Goal: Communication & Community: Answer question/provide support

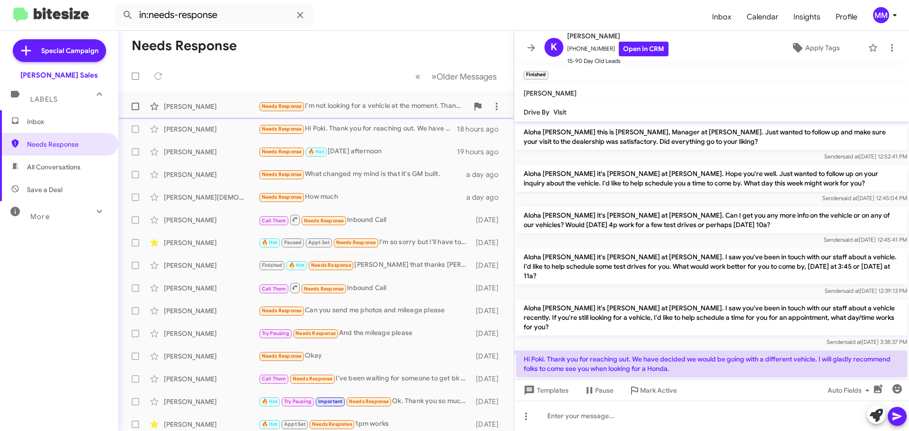
scroll to position [70, 0]
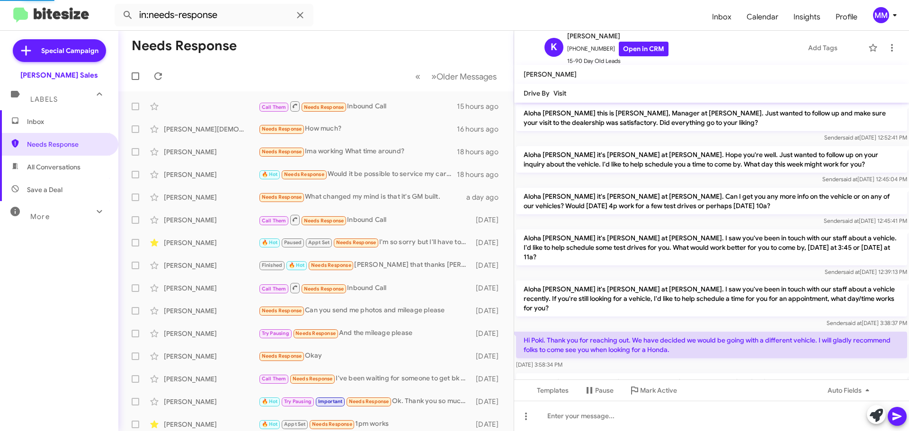
scroll to position [51, 0]
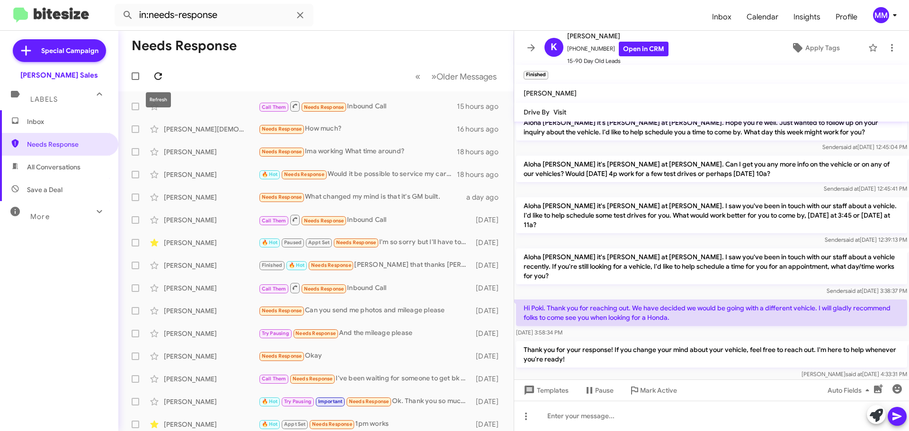
click at [157, 75] on icon at bounding box center [158, 76] width 11 height 11
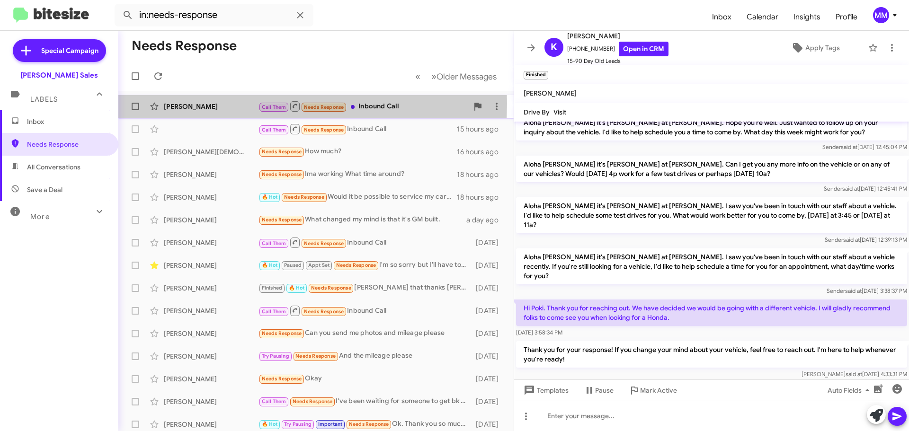
click at [183, 104] on div "[PERSON_NAME]" at bounding box center [211, 106] width 95 height 9
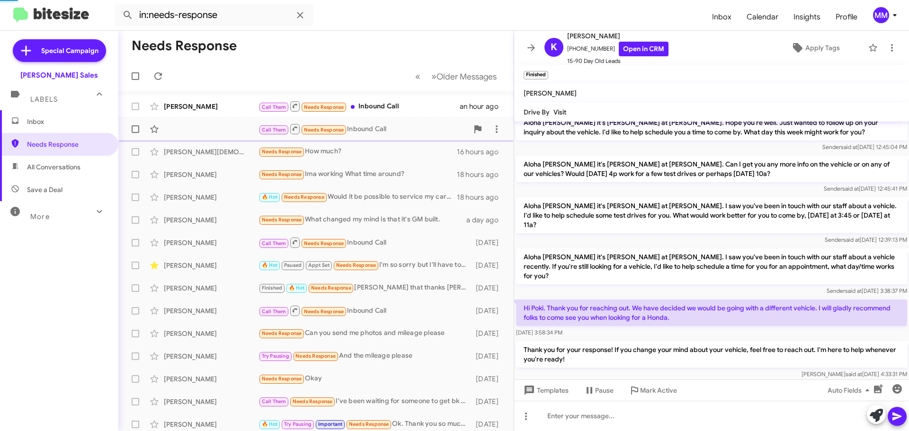
scroll to position [494, 0]
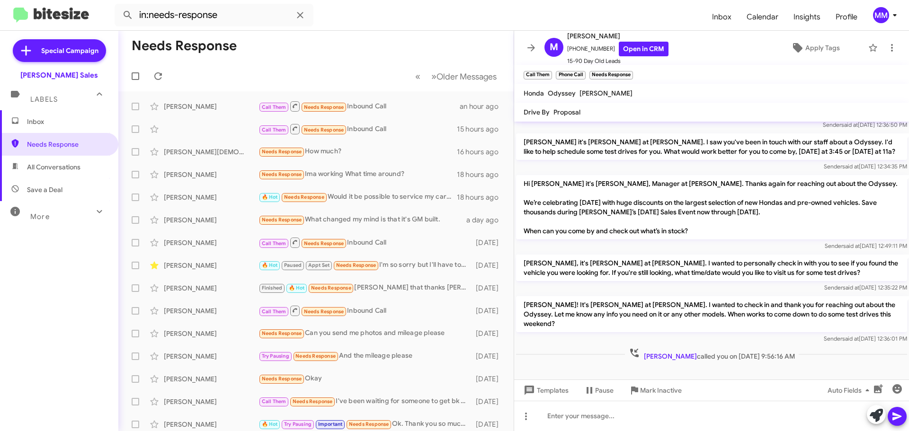
drag, startPoint x: 36, startPoint y: 122, endPoint x: 36, endPoint y: 115, distance: 6.6
click at [36, 121] on span "Inbox" at bounding box center [67, 121] width 81 height 9
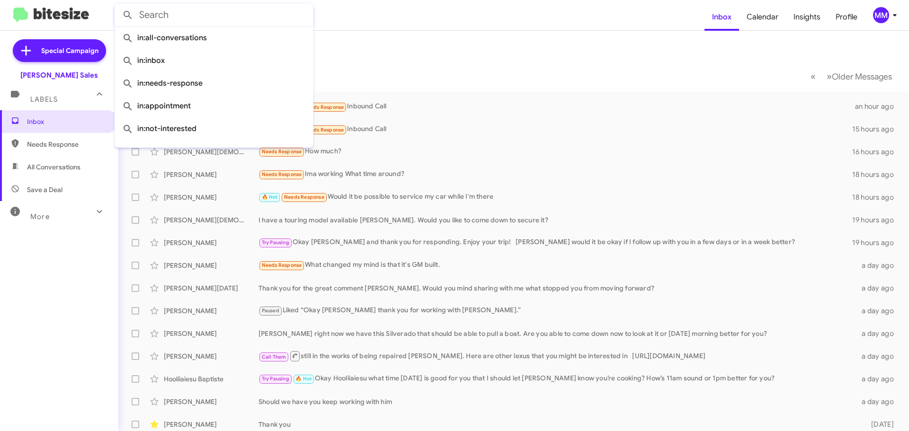
click at [180, 22] on input "text" at bounding box center [214, 15] width 199 height 23
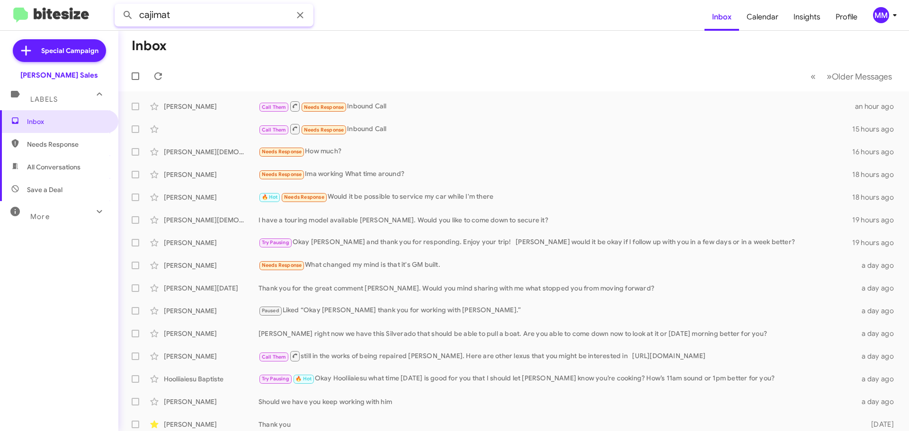
type input "cajimat"
click at [118, 6] on button at bounding box center [127, 15] width 19 height 19
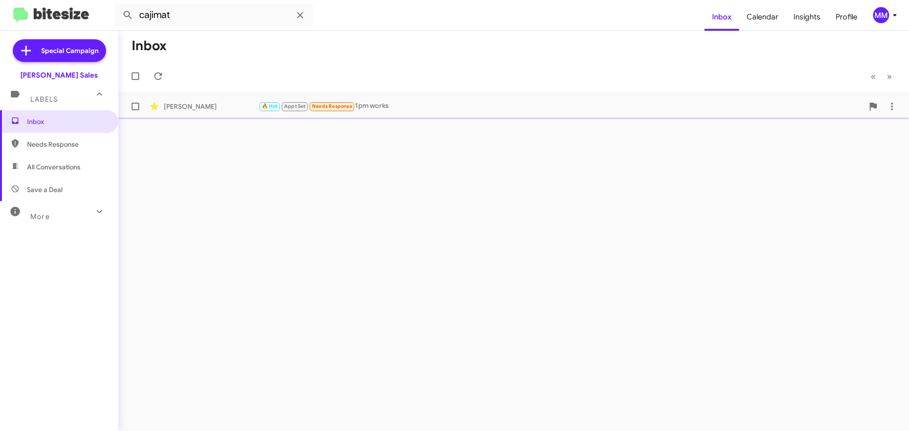
click at [236, 105] on div "[PERSON_NAME]" at bounding box center [211, 106] width 95 height 9
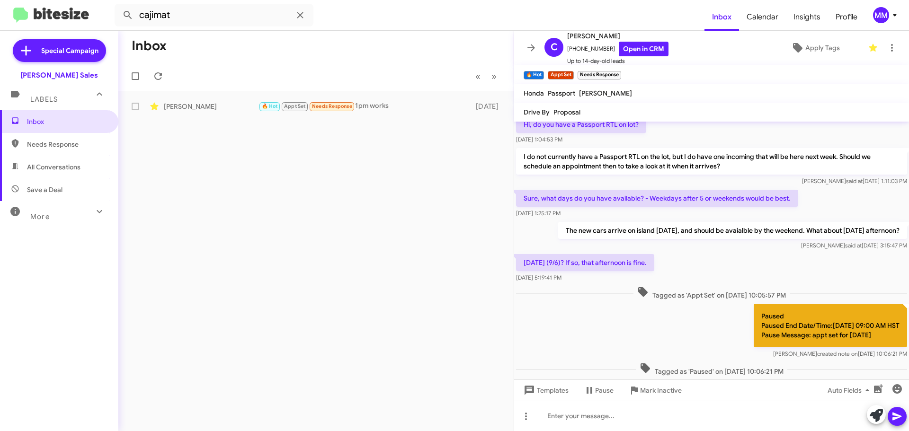
scroll to position [70, 0]
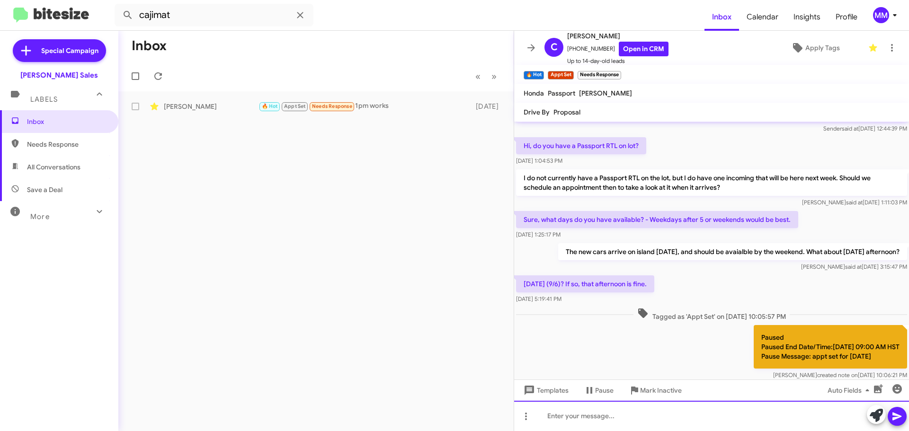
drag, startPoint x: 572, startPoint y: 422, endPoint x: 574, endPoint y: 417, distance: 4.9
click at [572, 418] on div at bounding box center [711, 416] width 395 height 30
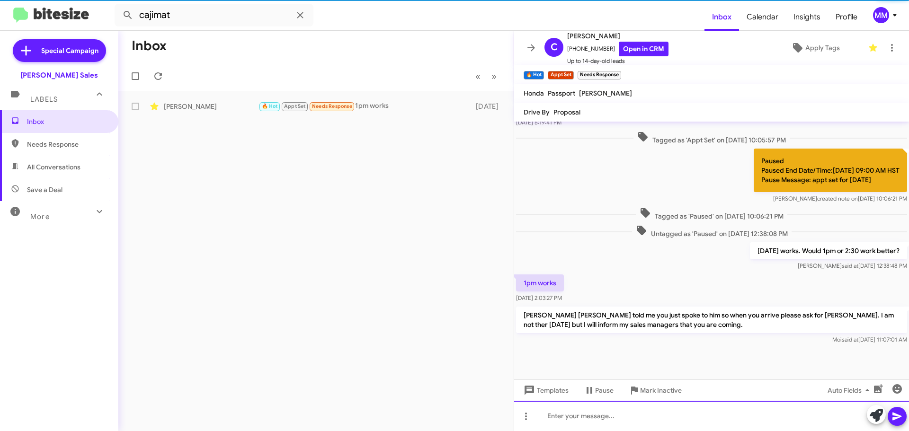
scroll to position [256, 0]
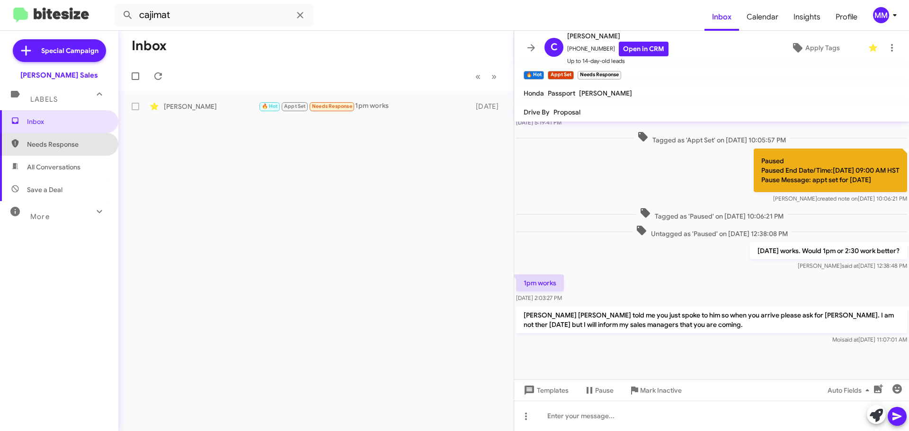
drag, startPoint x: 60, startPoint y: 145, endPoint x: 60, endPoint y: 140, distance: 5.7
click at [61, 144] on span "Needs Response" at bounding box center [67, 144] width 81 height 9
type input "in:needs-response"
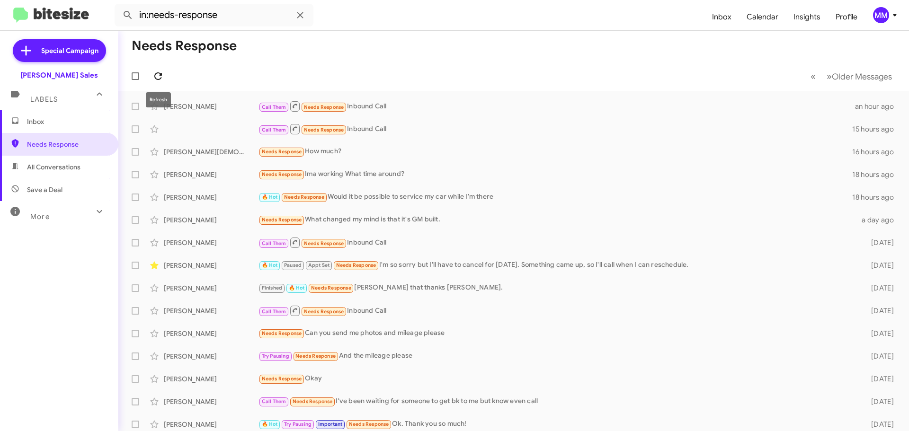
click at [159, 74] on icon at bounding box center [158, 76] width 11 height 11
